Goal: Task Accomplishment & Management: Use online tool/utility

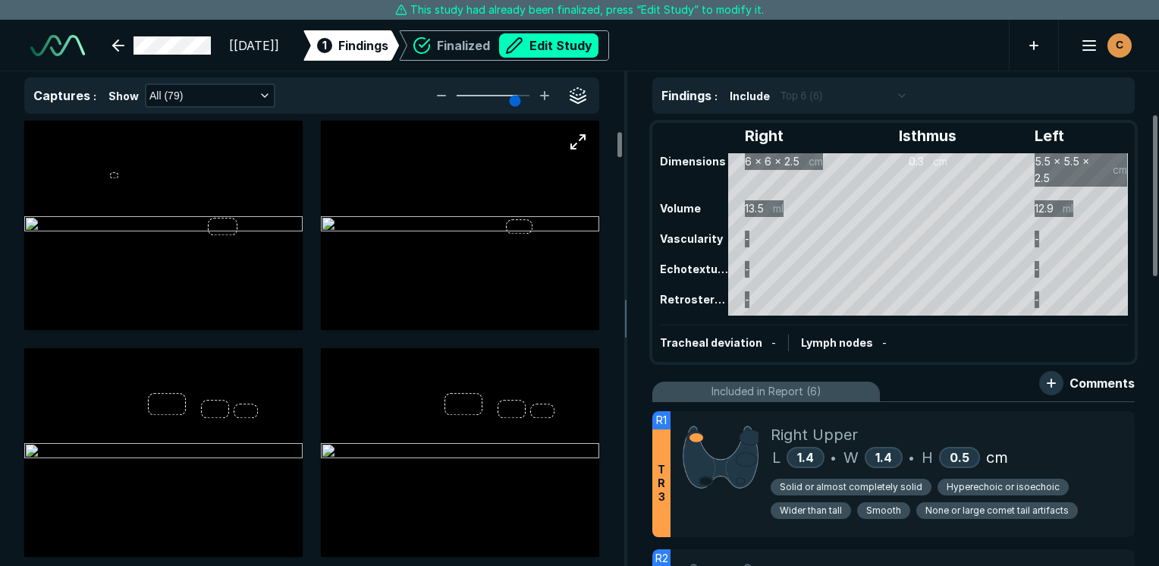
scroll to position [228, 0]
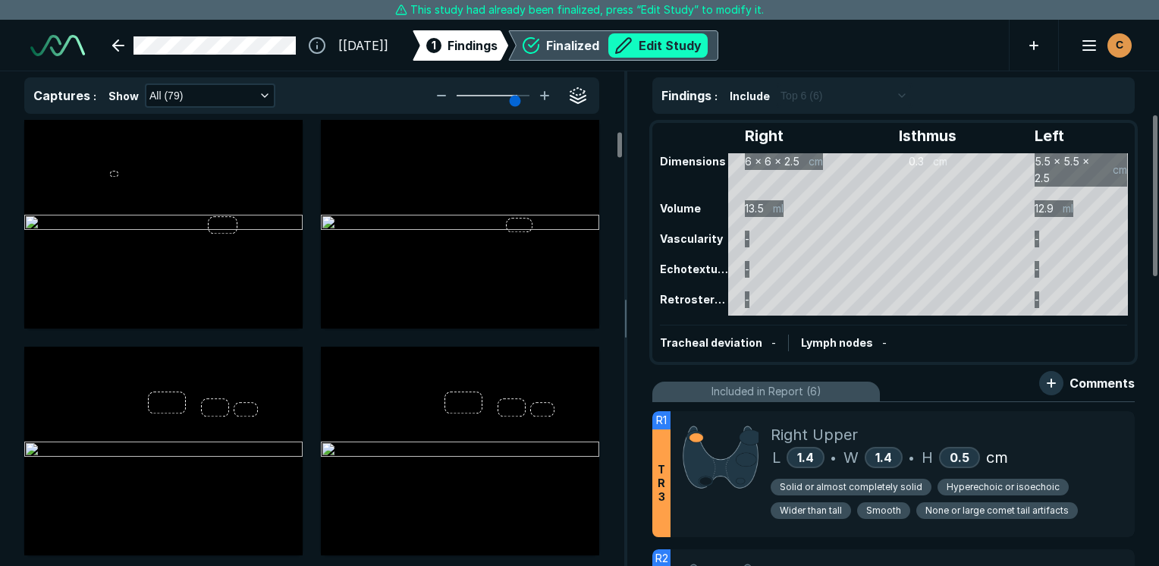
click at [689, 49] on button "Edit Study" at bounding box center [657, 45] width 99 height 24
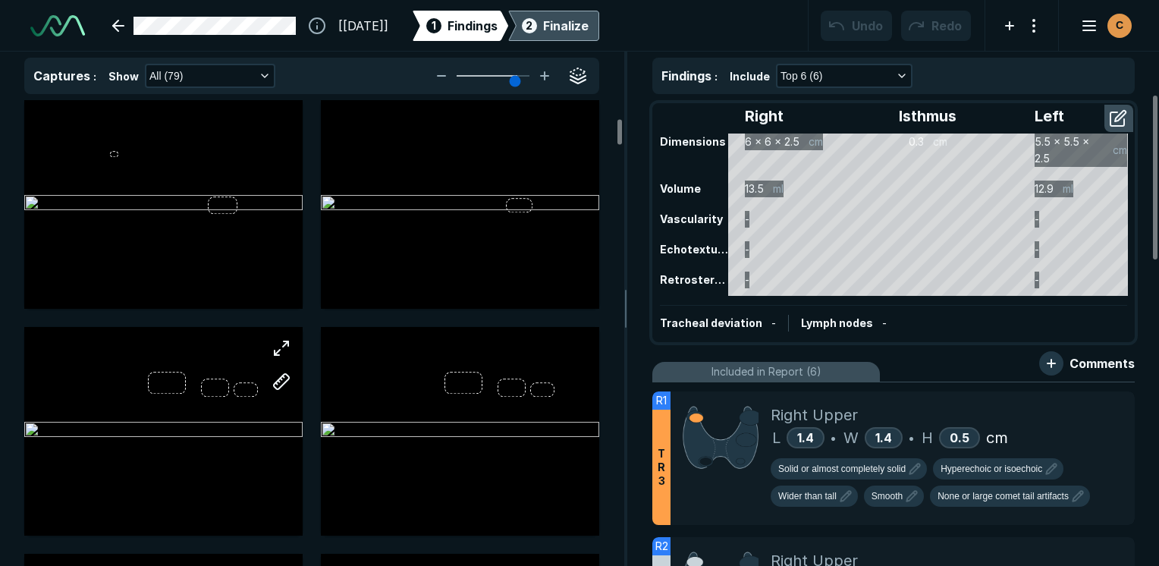
scroll to position [379, 0]
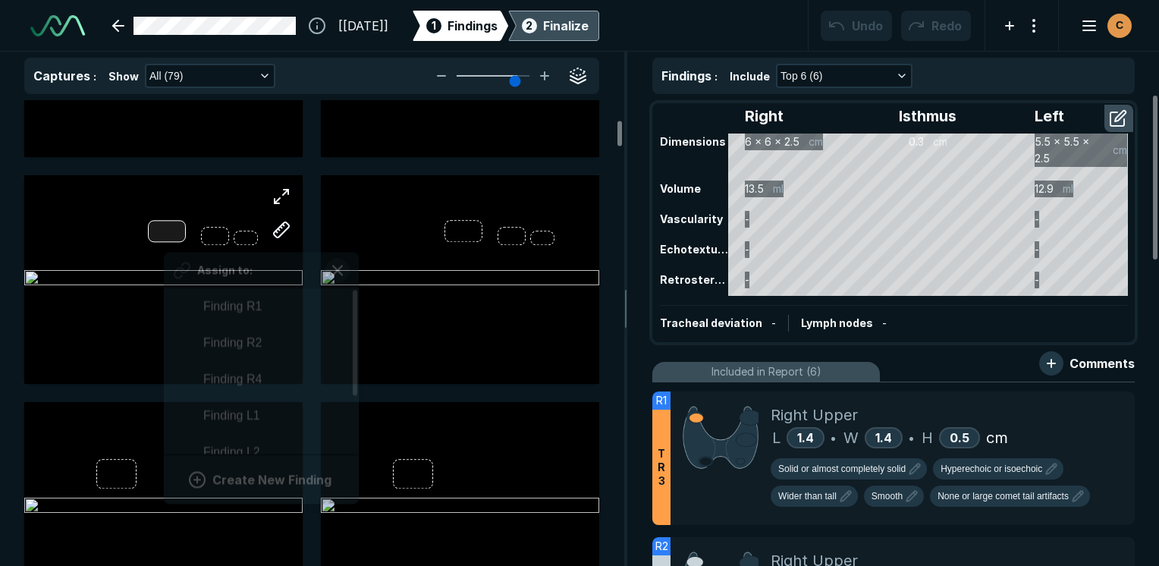
drag, startPoint x: 164, startPoint y: 235, endPoint x: 168, endPoint y: 226, distance: 10.2
click at [167, 232] on div at bounding box center [167, 231] width 38 height 21
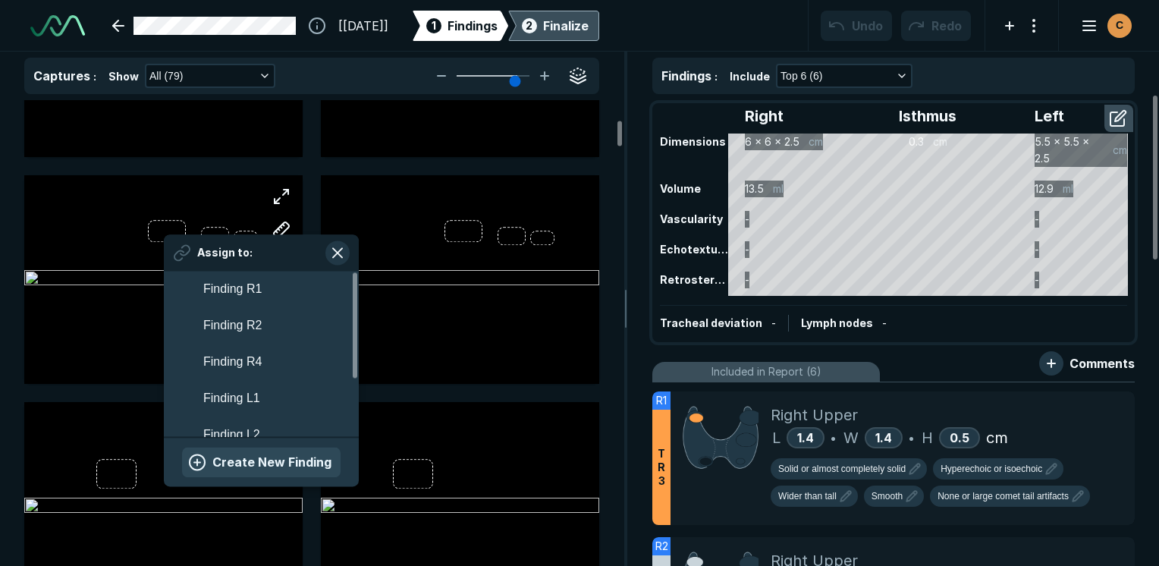
click at [291, 460] on button "Create New Finding" at bounding box center [261, 462] width 159 height 30
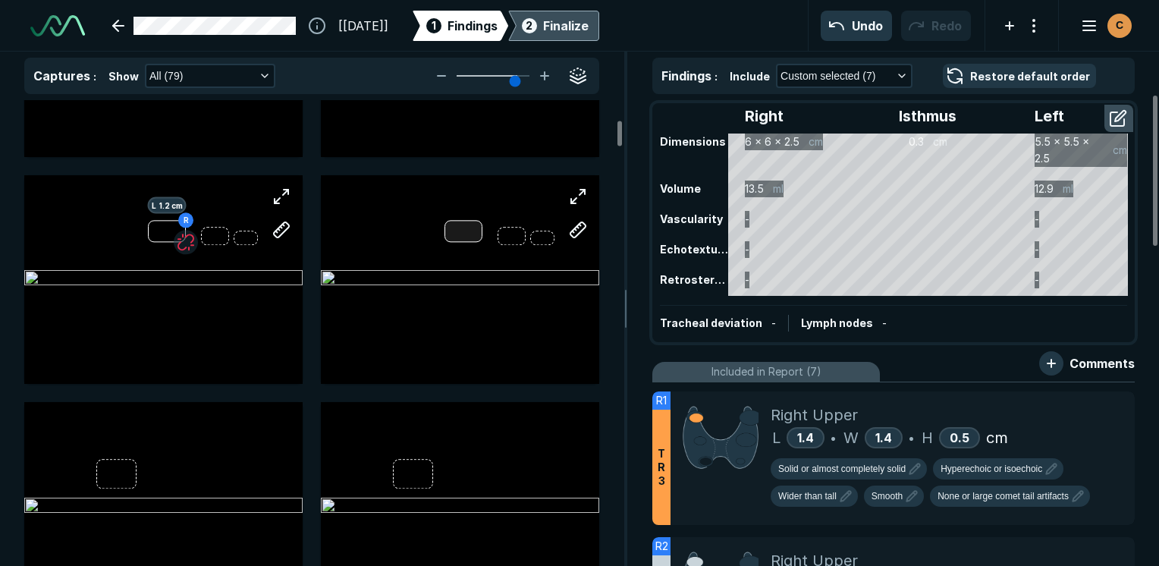
click at [462, 231] on div at bounding box center [464, 231] width 38 height 21
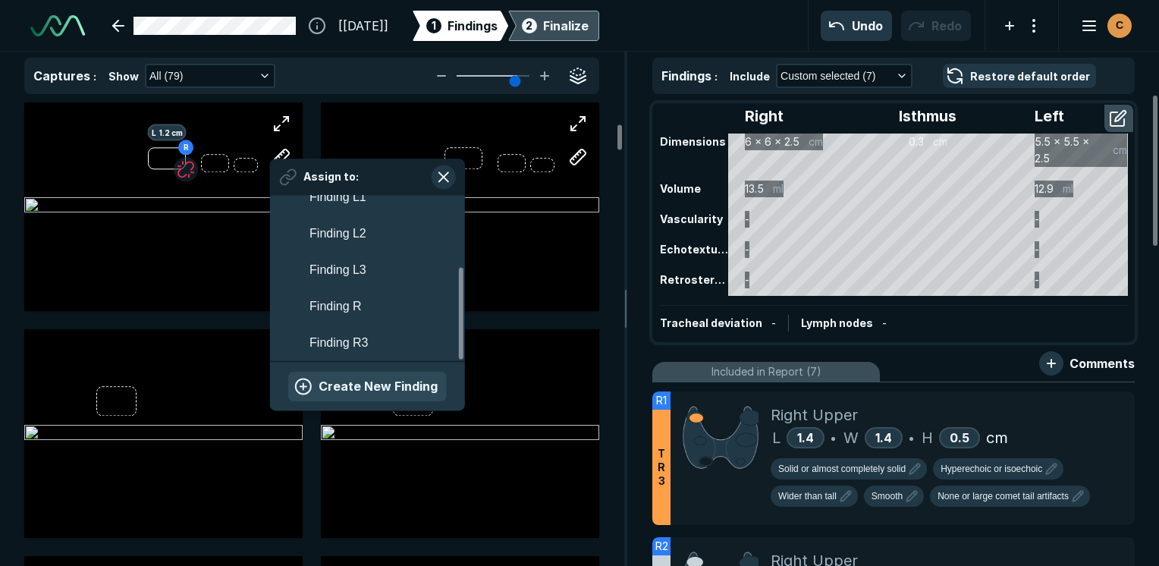
scroll to position [455, 0]
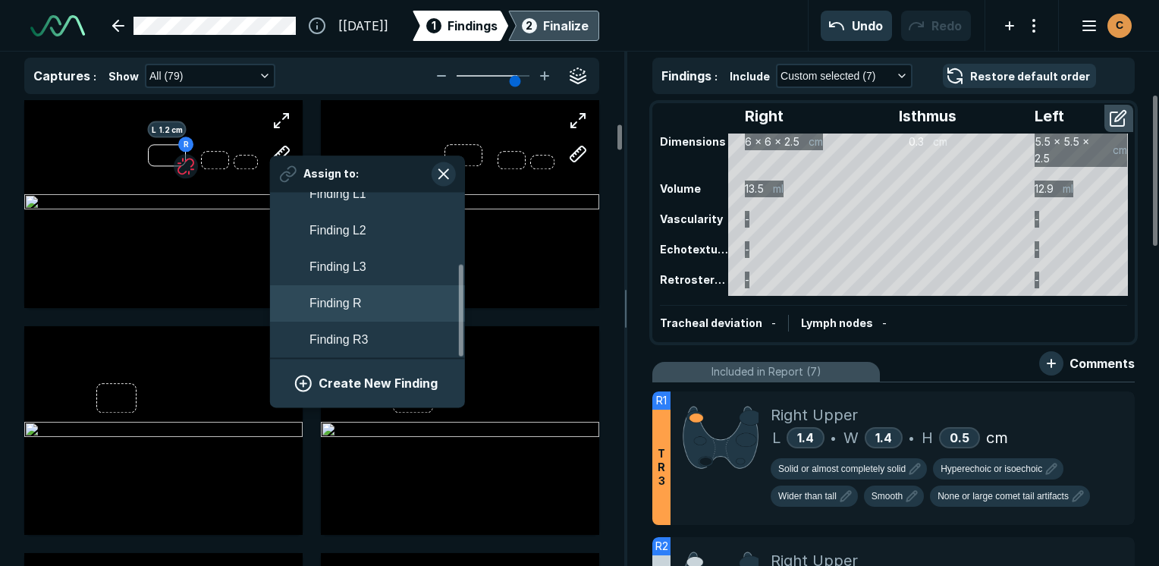
click at [361, 310] on span "Finding R" at bounding box center [336, 303] width 52 height 18
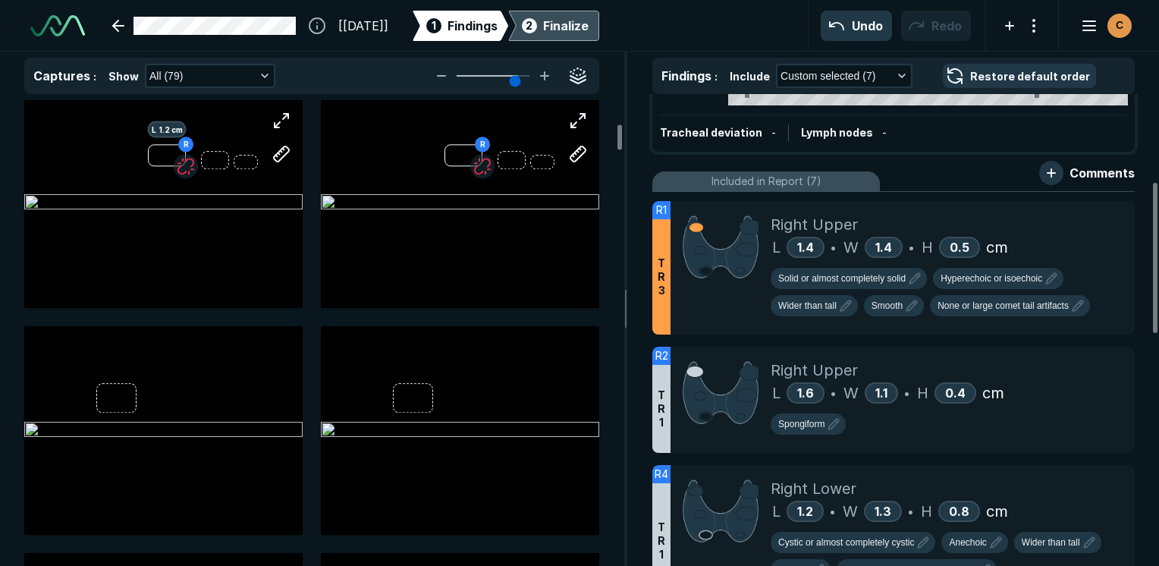
scroll to position [164, 0]
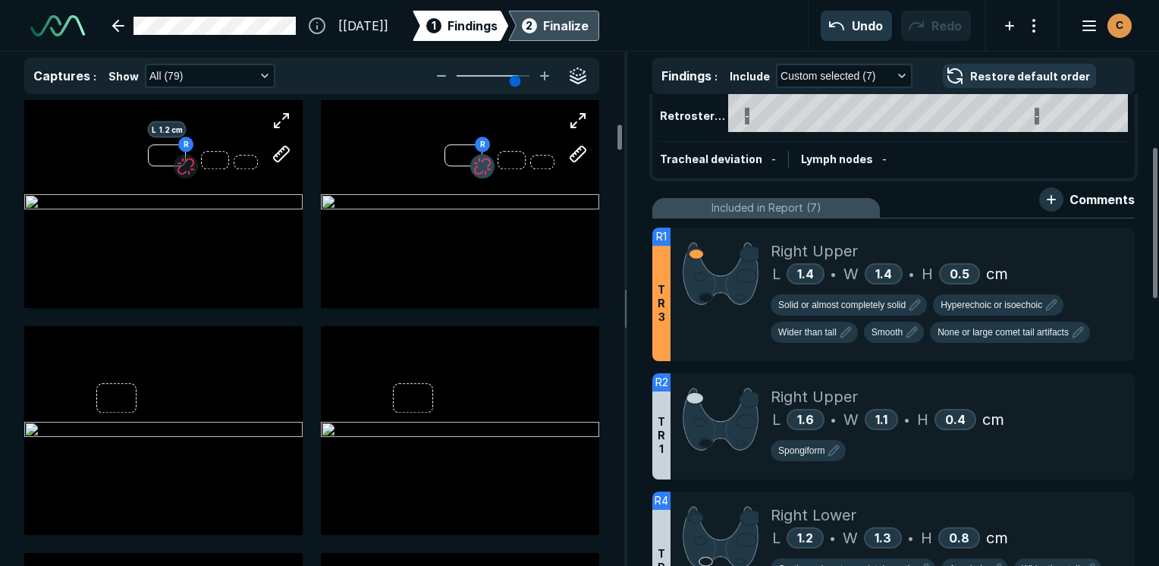
click at [488, 165] on button "button" at bounding box center [482, 166] width 24 height 24
click at [186, 170] on button "button" at bounding box center [186, 166] width 24 height 24
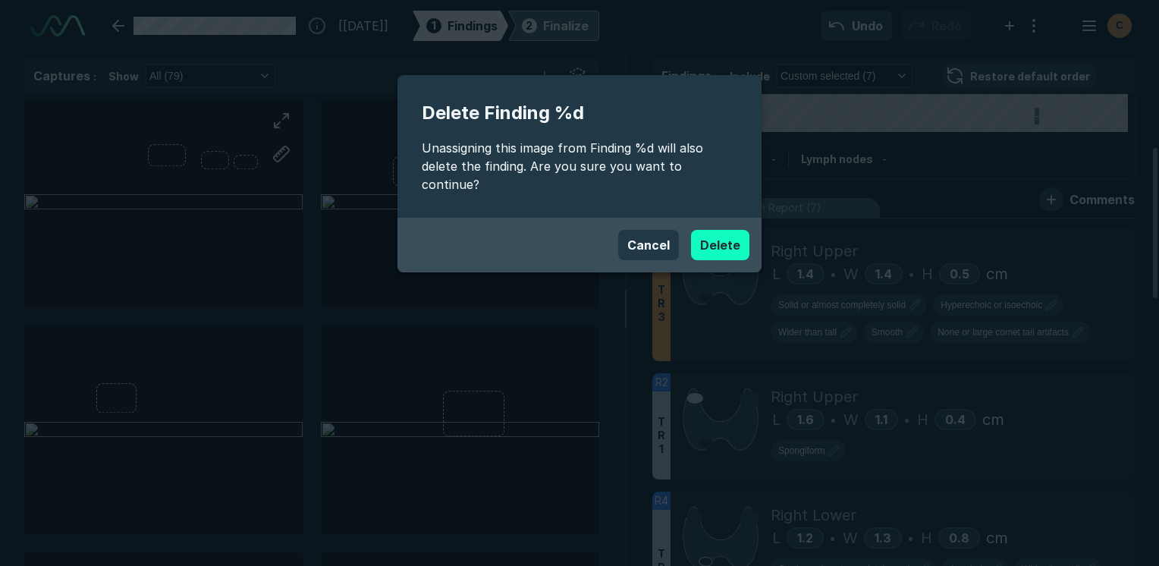
click at [714, 230] on button "Delete" at bounding box center [720, 245] width 58 height 30
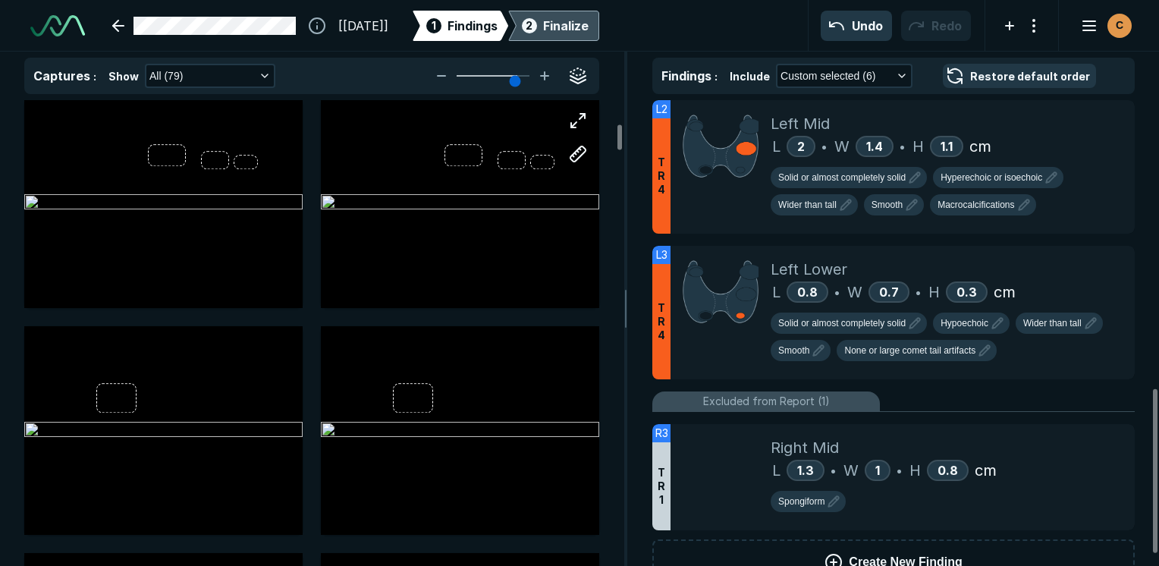
scroll to position [880, 0]
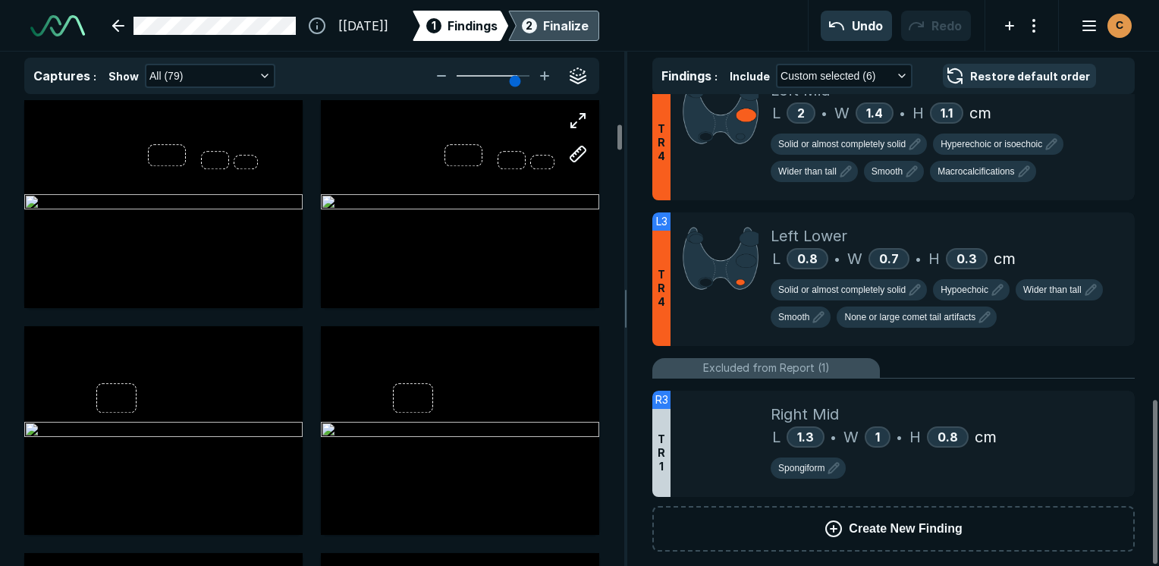
click at [853, 520] on span "Create New Finding" at bounding box center [905, 529] width 113 height 18
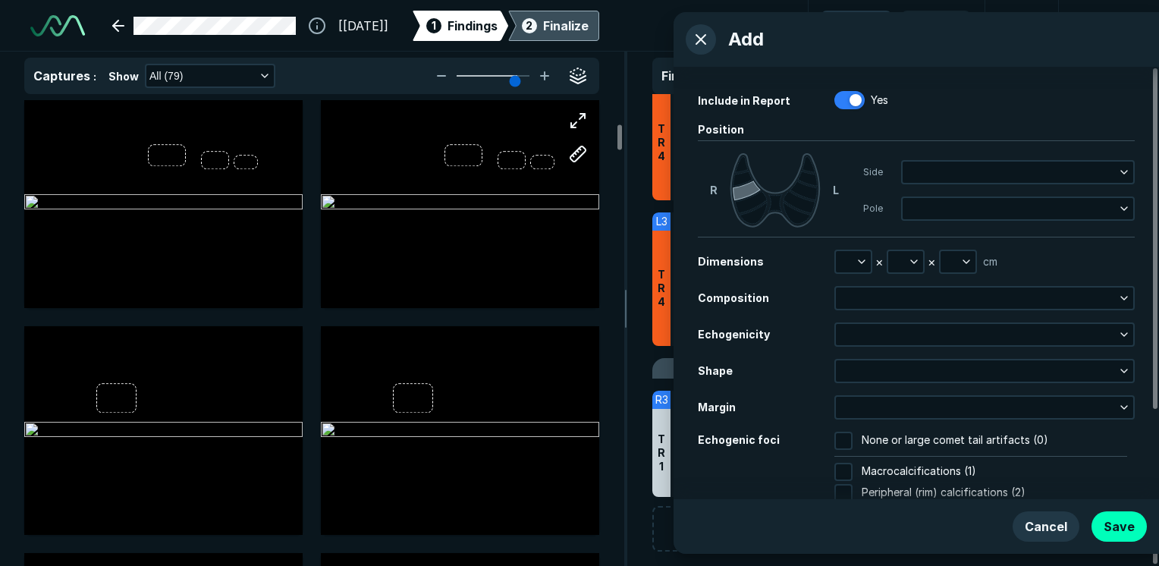
click at [739, 188] on icon at bounding box center [747, 191] width 28 height 20
click at [862, 259] on icon "button" at bounding box center [862, 262] width 12 height 12
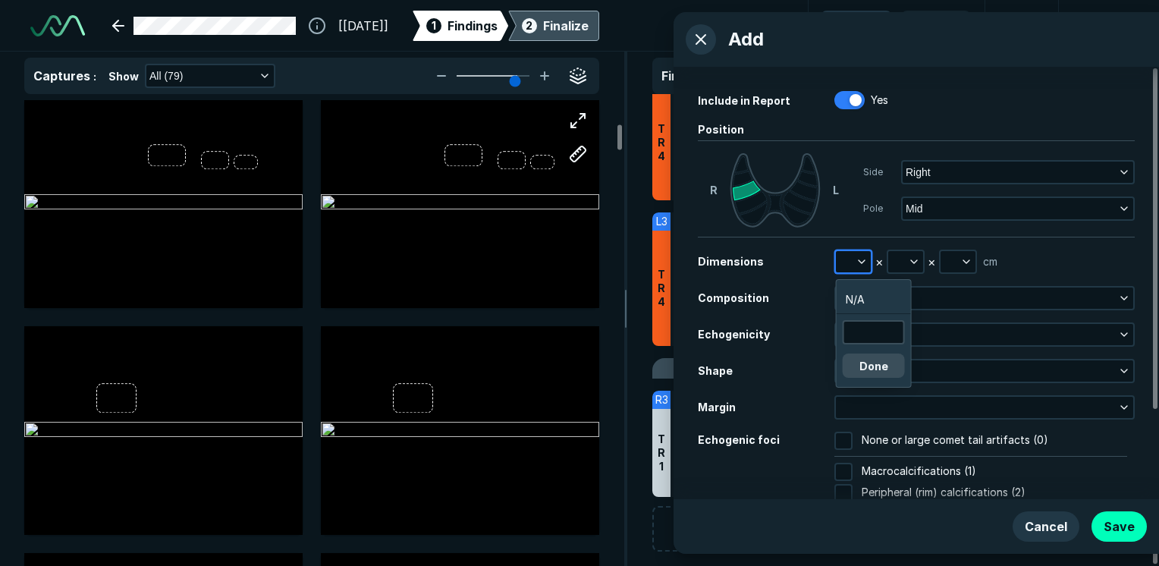
scroll to position [2344, 2285]
click at [859, 338] on input "text" at bounding box center [873, 332] width 59 height 21
type input "1.0"
click button "Done" at bounding box center [874, 366] width 62 height 24
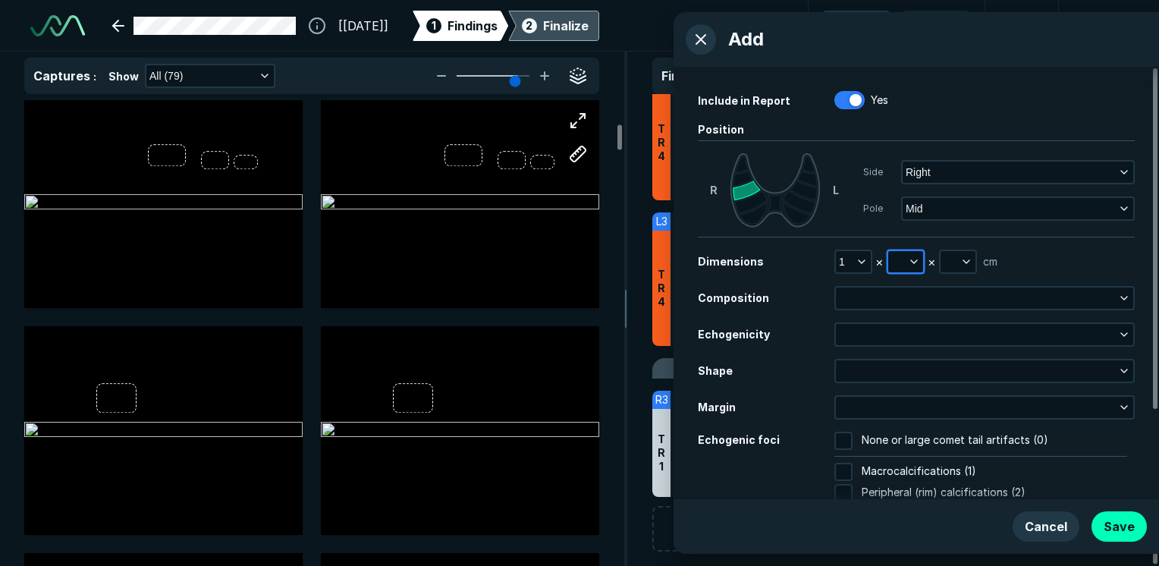
click at [921, 260] on button "button" at bounding box center [905, 261] width 35 height 21
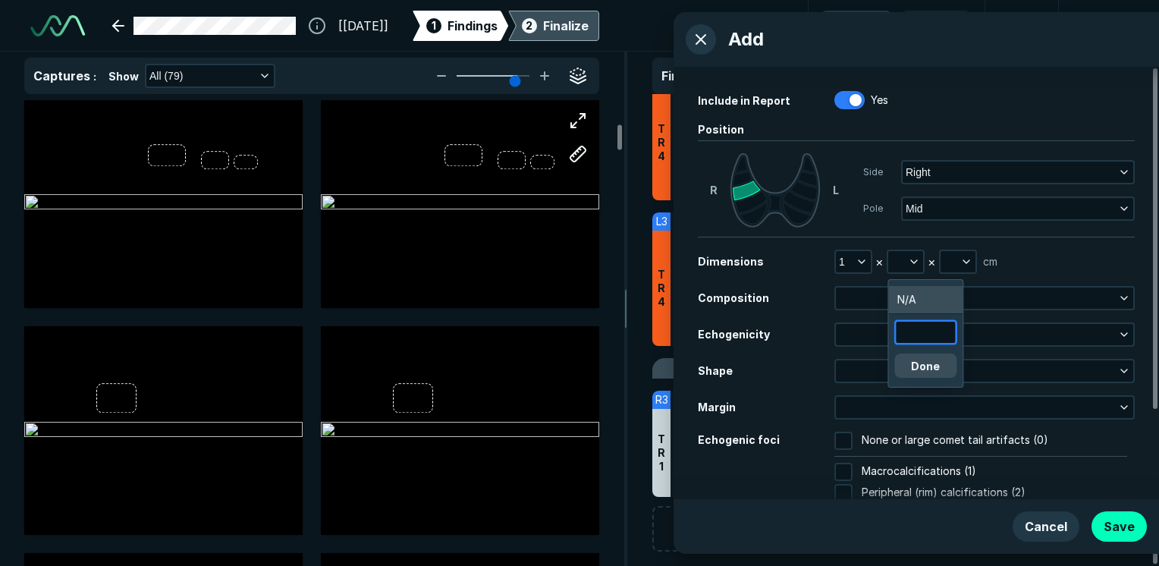
click at [907, 329] on input "text" at bounding box center [925, 332] width 59 height 21
type input ".5"
click at [932, 372] on button "Done" at bounding box center [926, 366] width 62 height 24
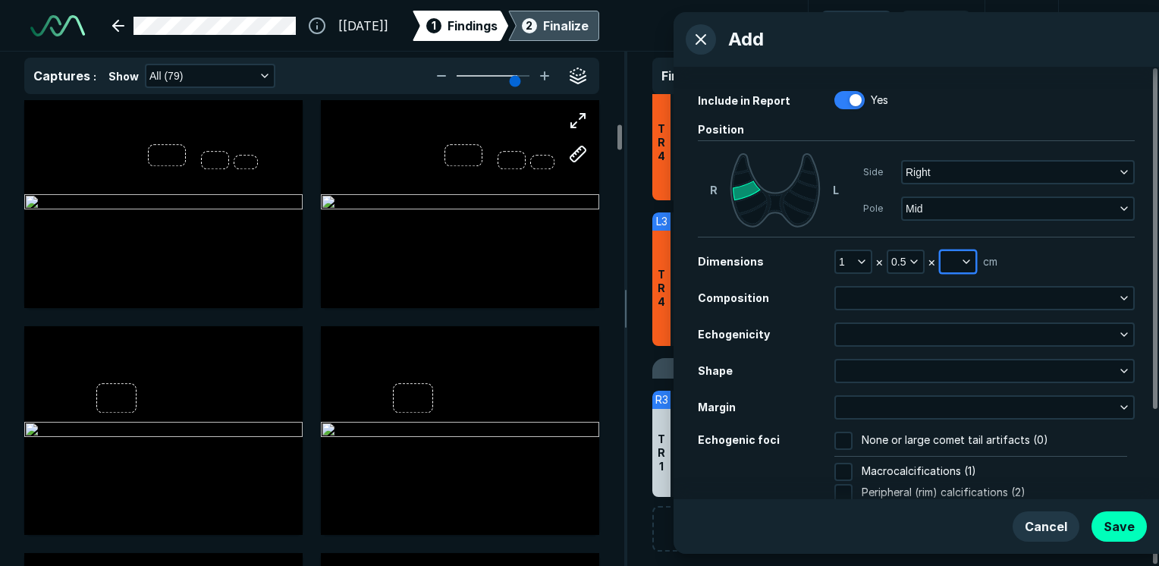
click at [958, 259] on button "button" at bounding box center [958, 261] width 35 height 21
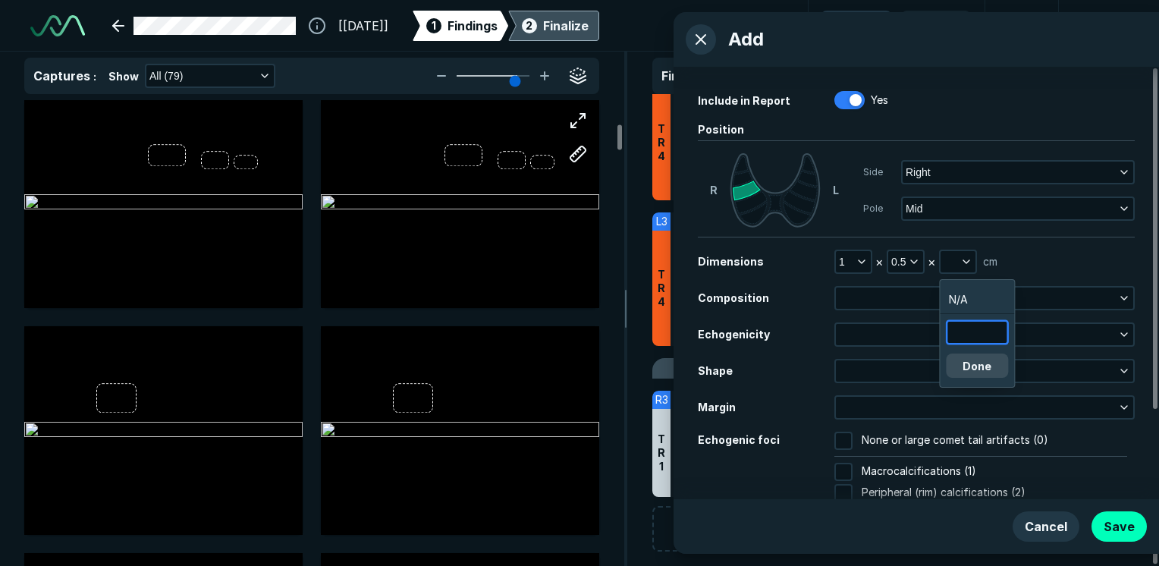
click at [984, 338] on input "text" at bounding box center [977, 332] width 59 height 21
type input ".5"
click at [966, 370] on button "Done" at bounding box center [977, 366] width 62 height 24
click at [907, 310] on div "Dimensions 1 × 0.5 × 0.5 cm | 0.25 ml Composition Echogenicity Shape Margin Ech…" at bounding box center [916, 298] width 437 height 24
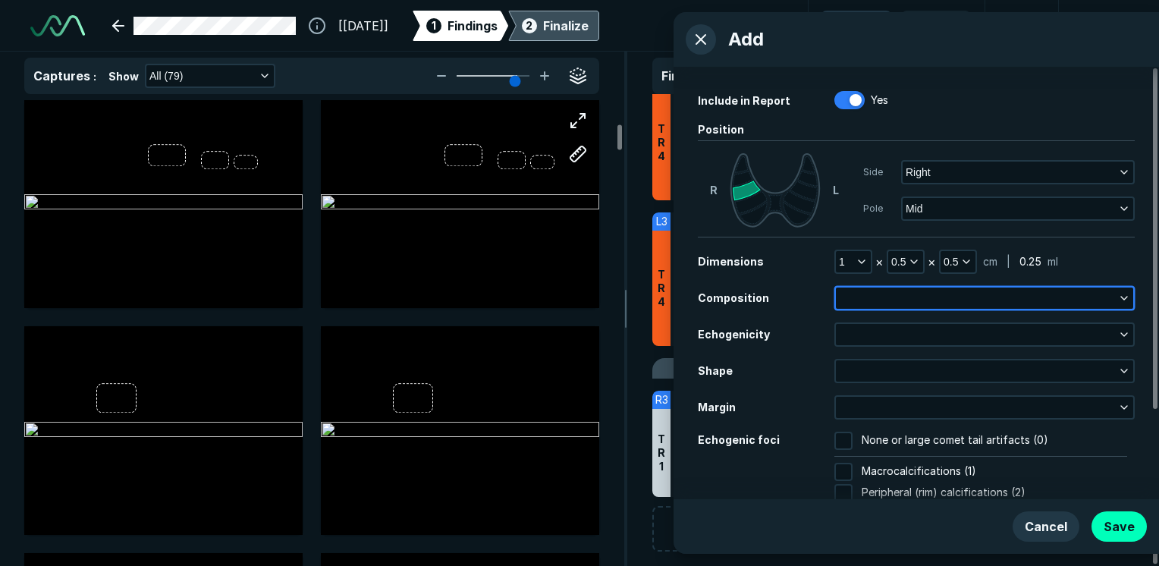
click at [907, 302] on button "button" at bounding box center [984, 298] width 297 height 21
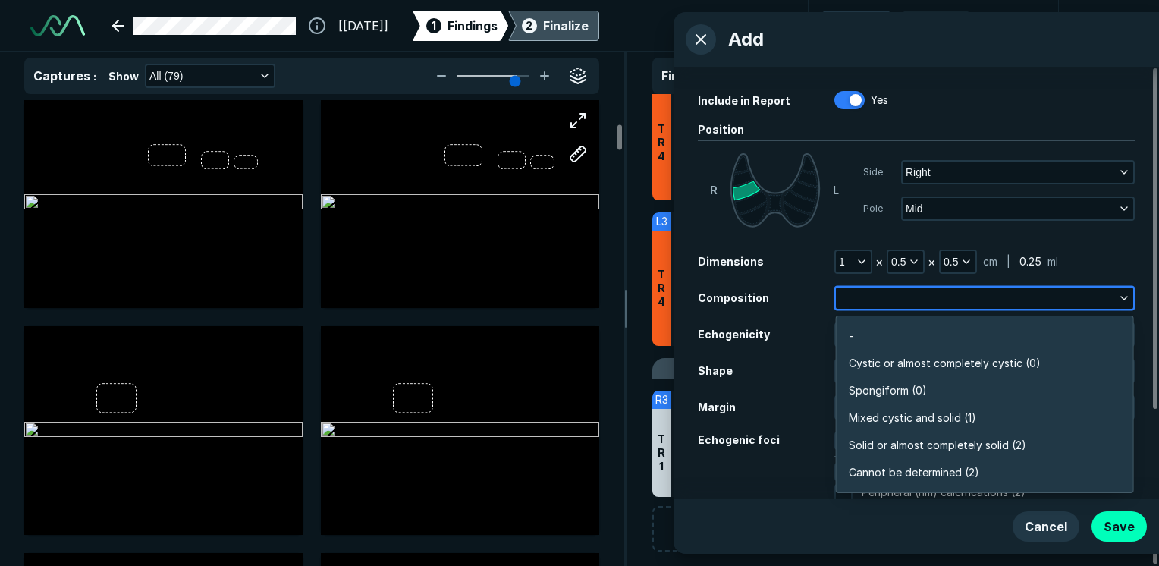
scroll to position [2654, 3285]
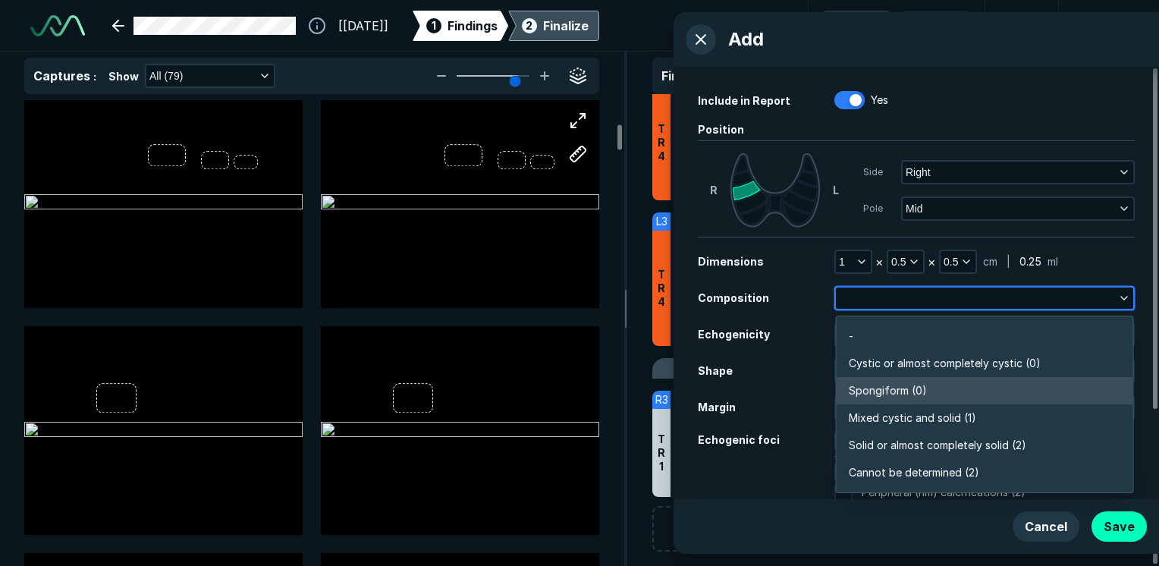
click at [895, 381] on li "Spongiform (0)" at bounding box center [985, 390] width 297 height 27
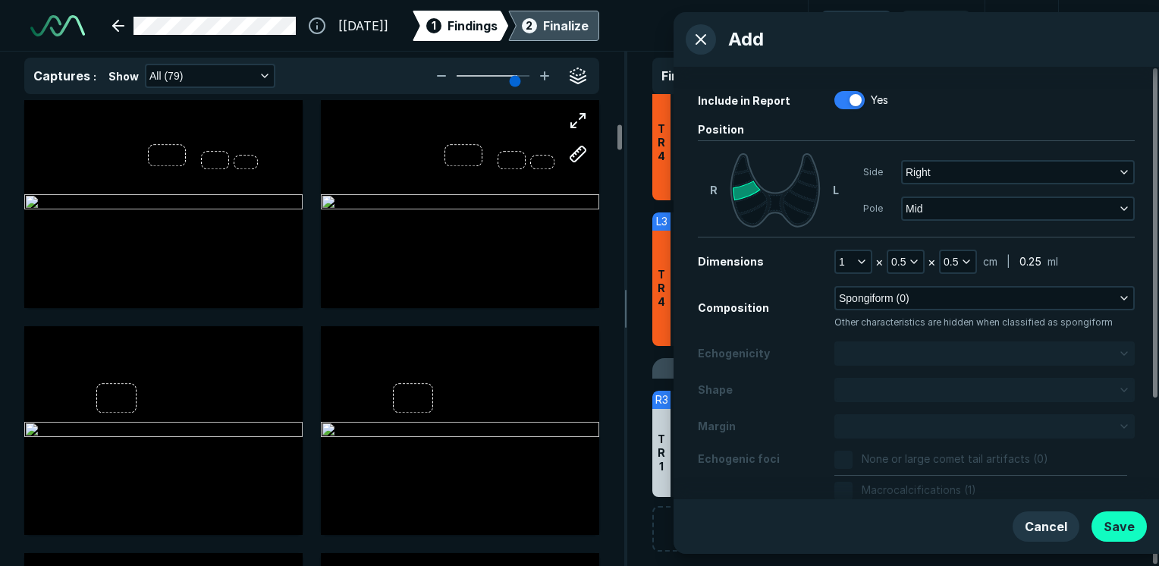
click at [1130, 536] on button "Save" at bounding box center [1119, 526] width 55 height 30
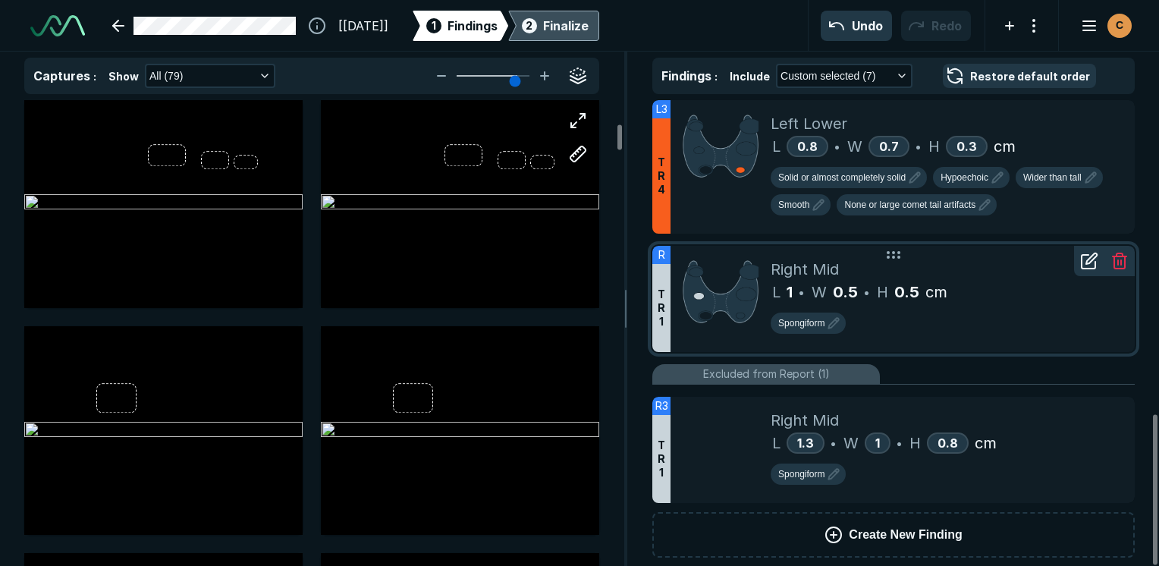
scroll to position [998, 0]
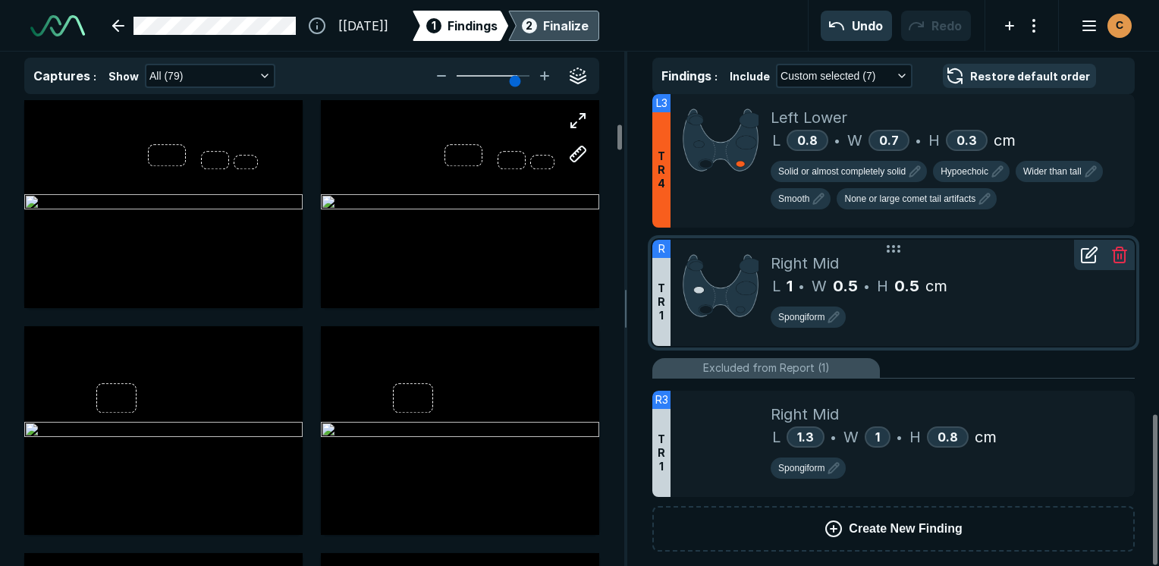
click at [1116, 249] on icon at bounding box center [1120, 255] width 18 height 18
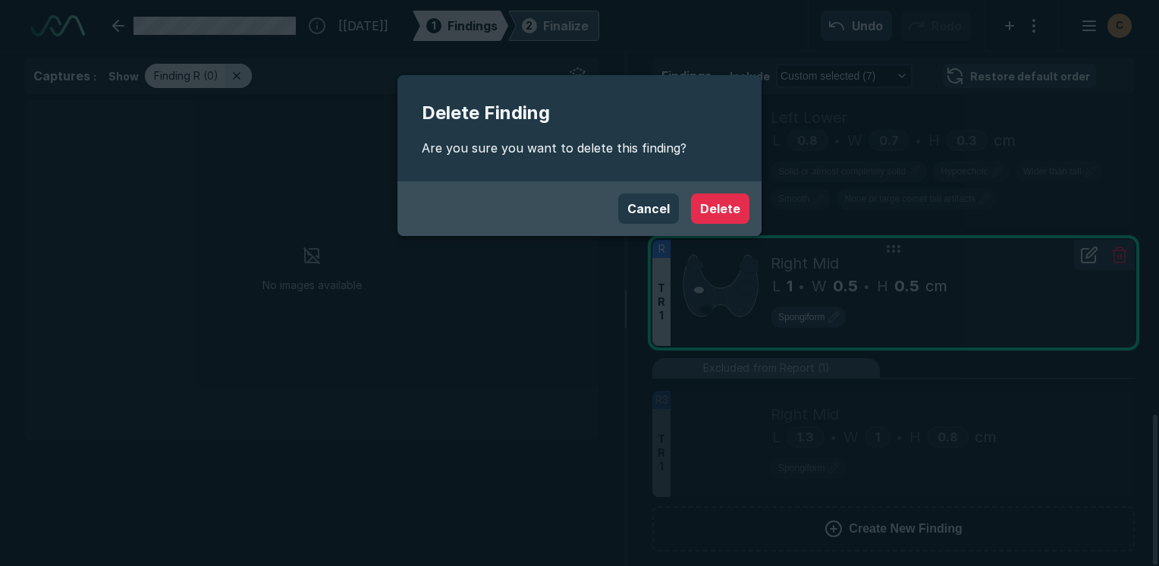
scroll to position [3881, 4513]
click at [721, 211] on button "Delete" at bounding box center [720, 208] width 58 height 30
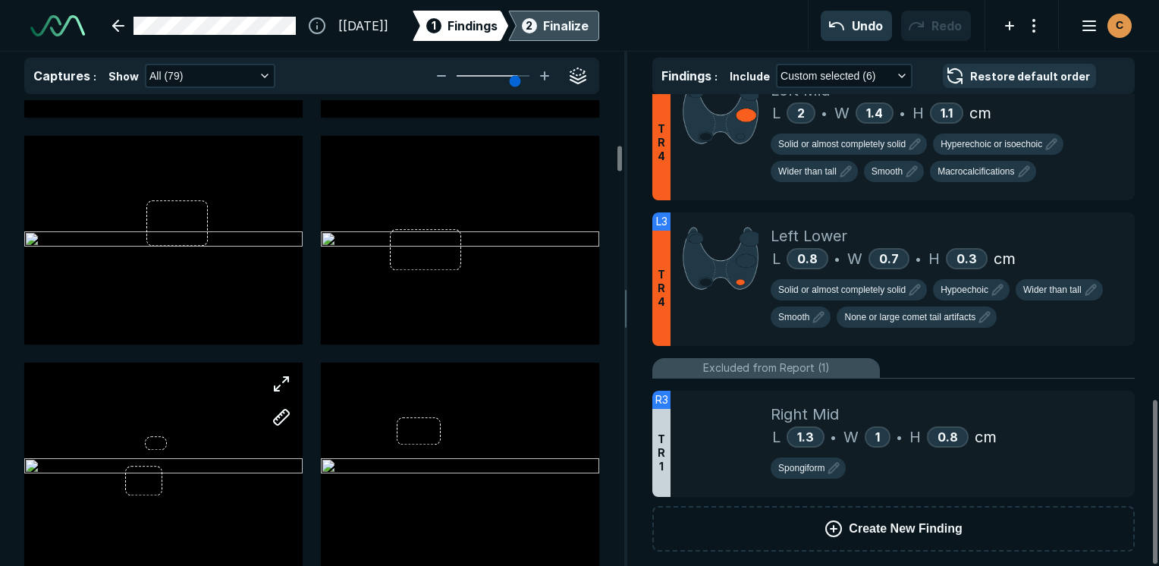
scroll to position [910, 0]
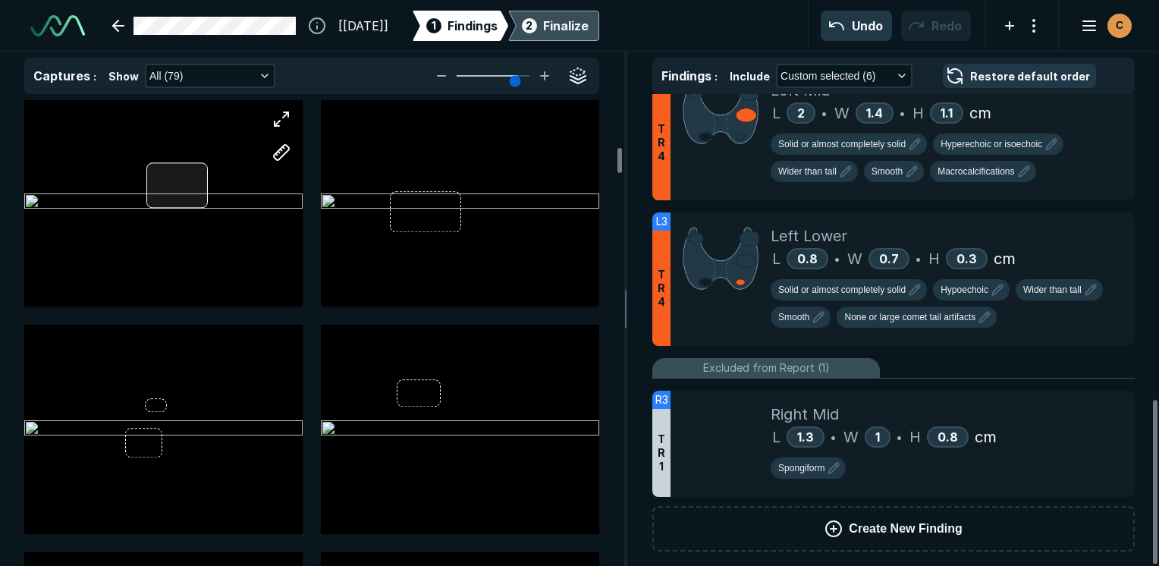
click at [181, 195] on div at bounding box center [163, 202] width 278 height 209
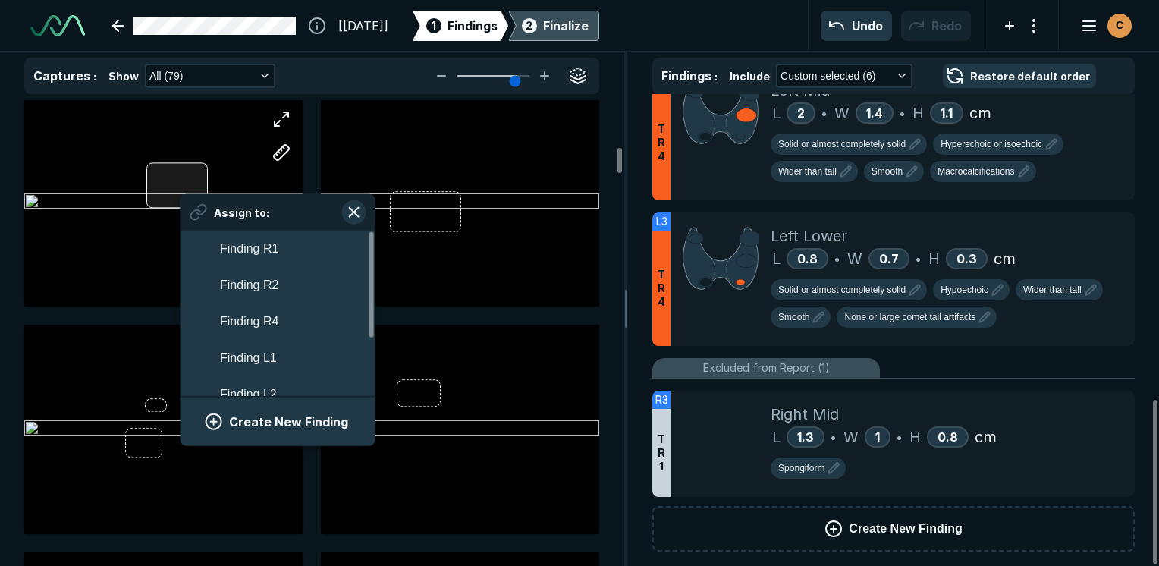
scroll to position [2662, 2813]
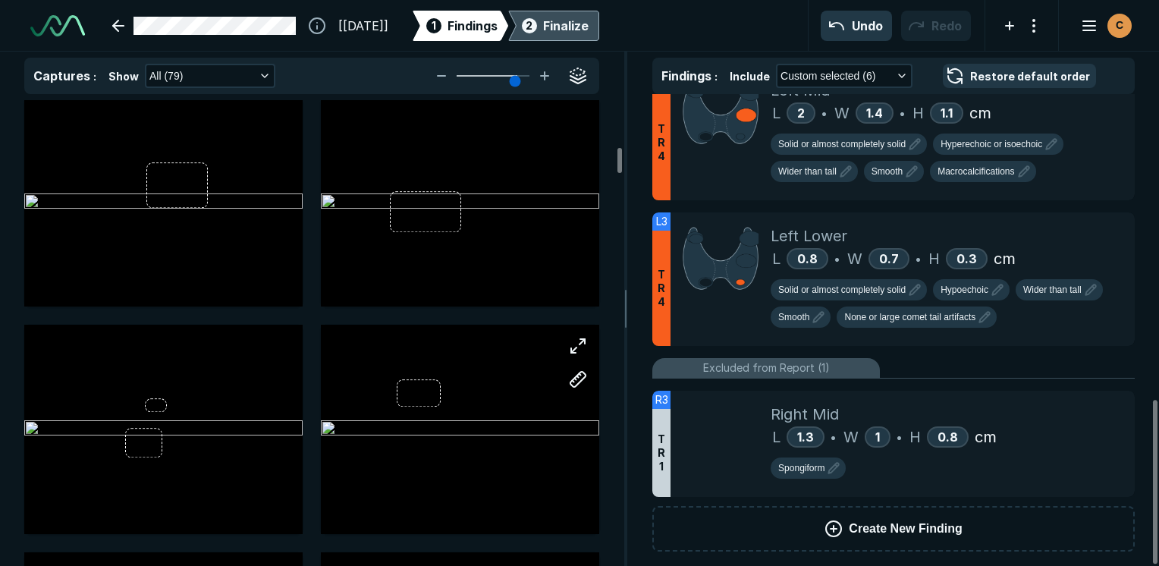
click at [488, 408] on div at bounding box center [460, 429] width 278 height 209
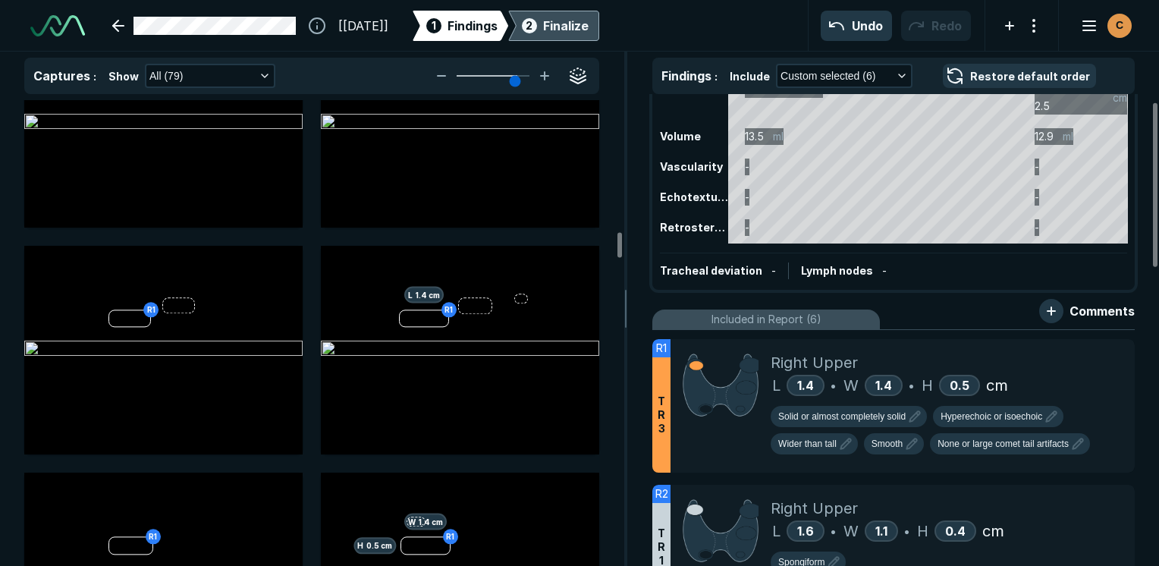
scroll to position [0, 0]
